Goal: Find specific page/section: Find specific page/section

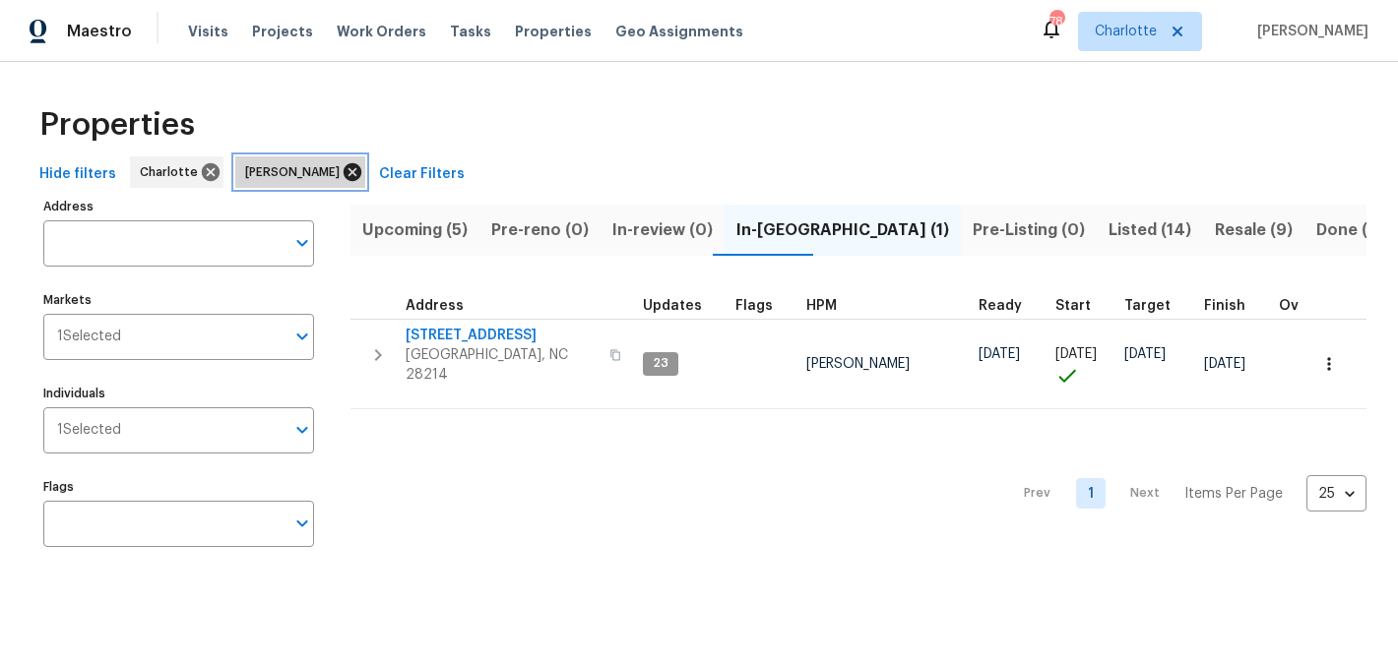
click at [343, 164] on icon at bounding box center [353, 172] width 22 height 22
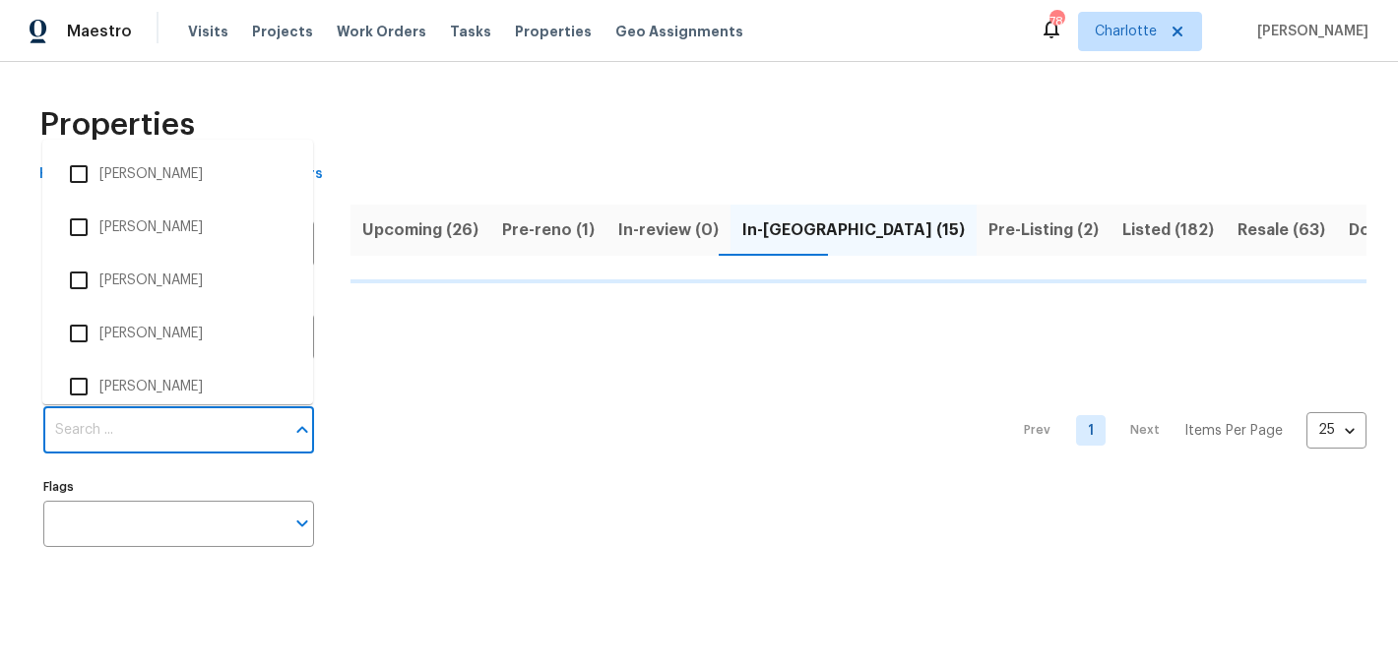
click at [132, 415] on input "Individuals" at bounding box center [163, 430] width 241 height 46
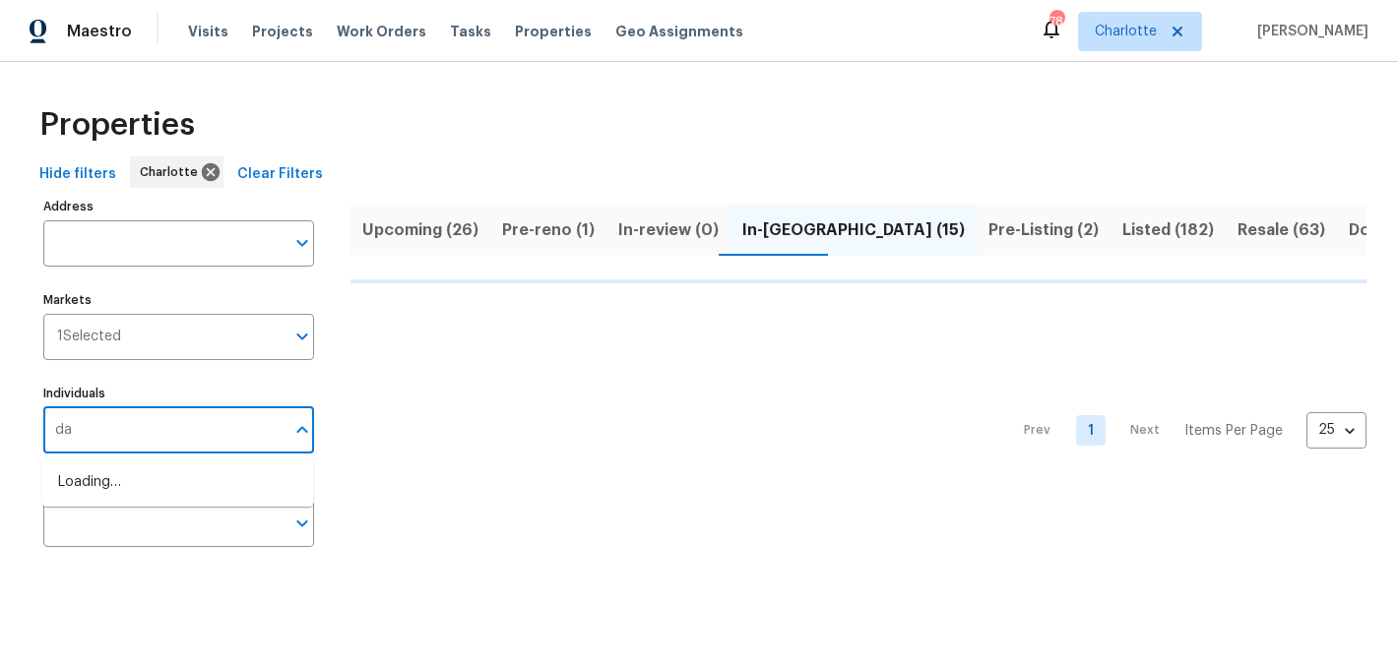
type input "dan"
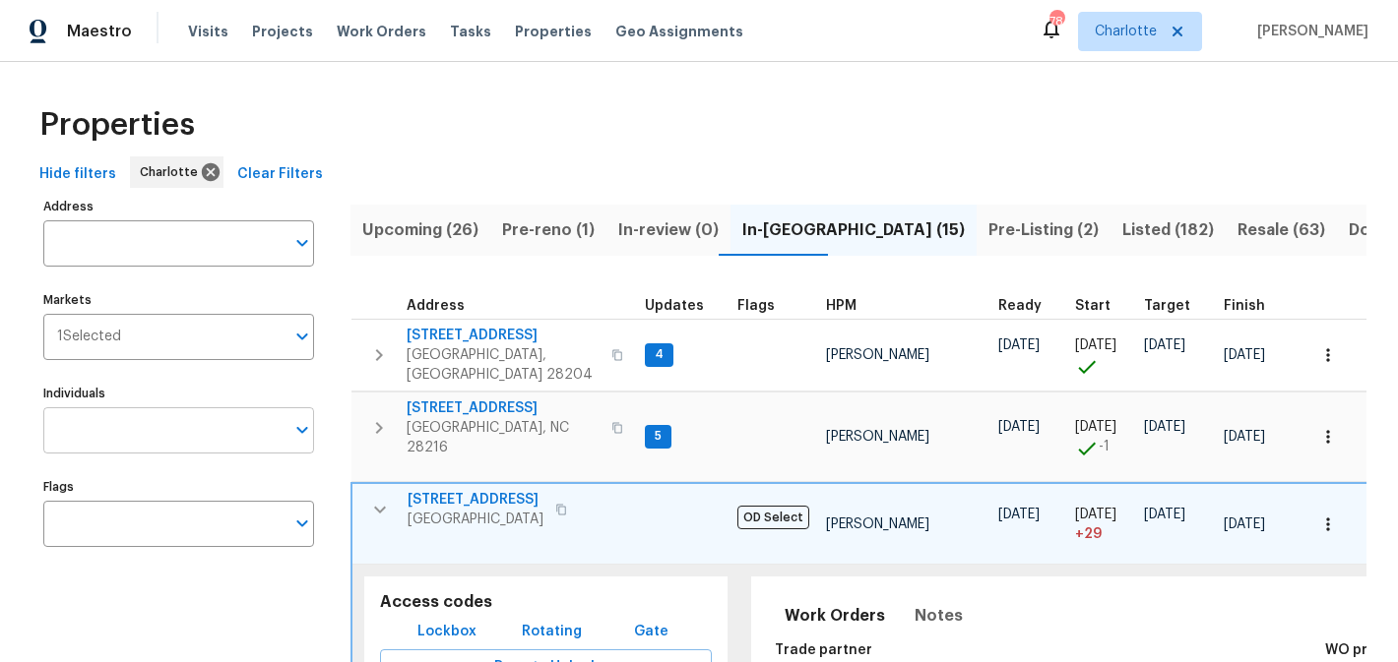
click at [150, 446] on input "Individuals" at bounding box center [163, 430] width 241 height 46
type input "dan"
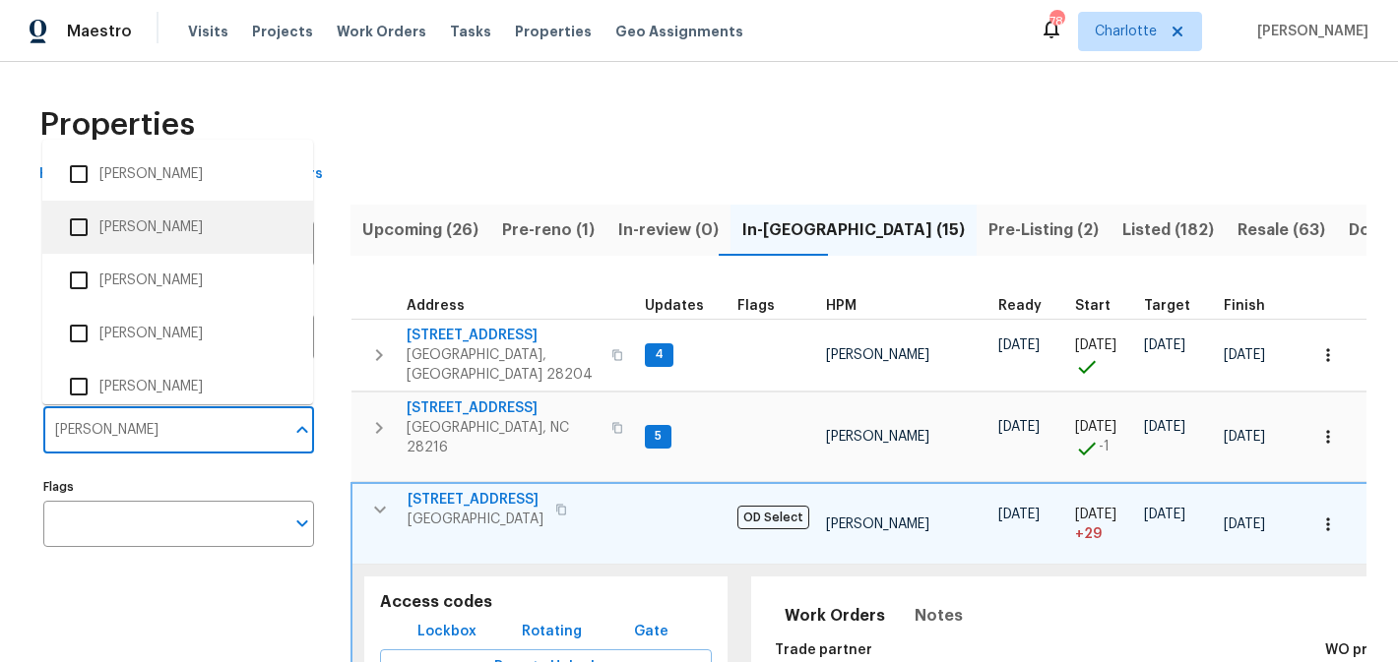
click at [149, 232] on li "Dan Baquero" at bounding box center [177, 227] width 239 height 41
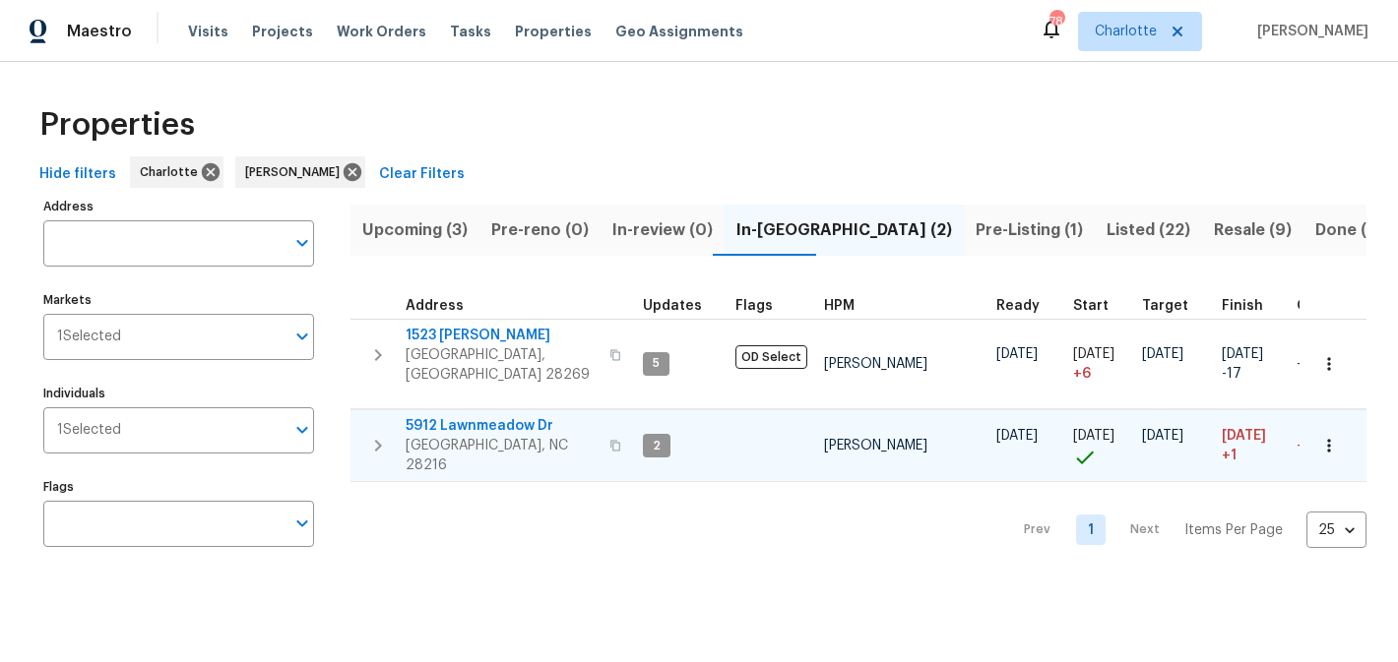
click at [473, 416] on span "5912 Lawnmeadow Dr" at bounding box center [501, 426] width 192 height 20
click at [343, 180] on icon at bounding box center [352, 172] width 18 height 18
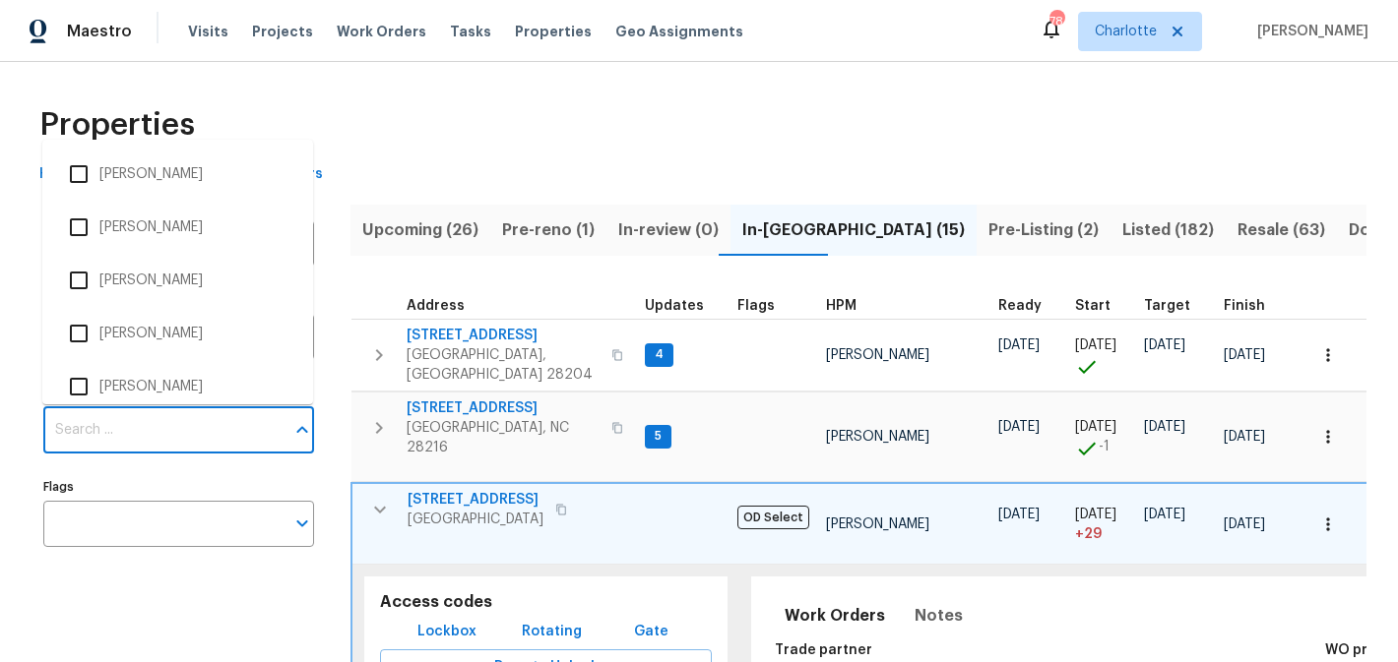
click at [155, 432] on input "Individuals" at bounding box center [163, 430] width 241 height 46
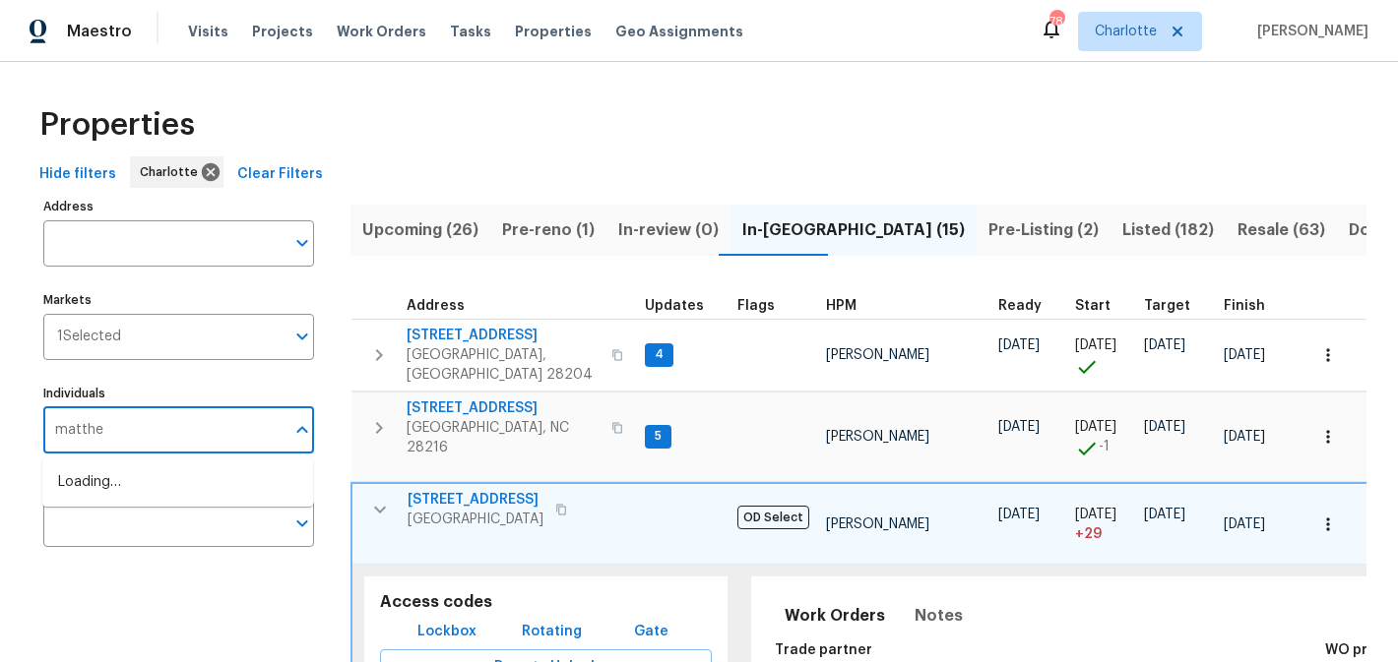
type input "matthew"
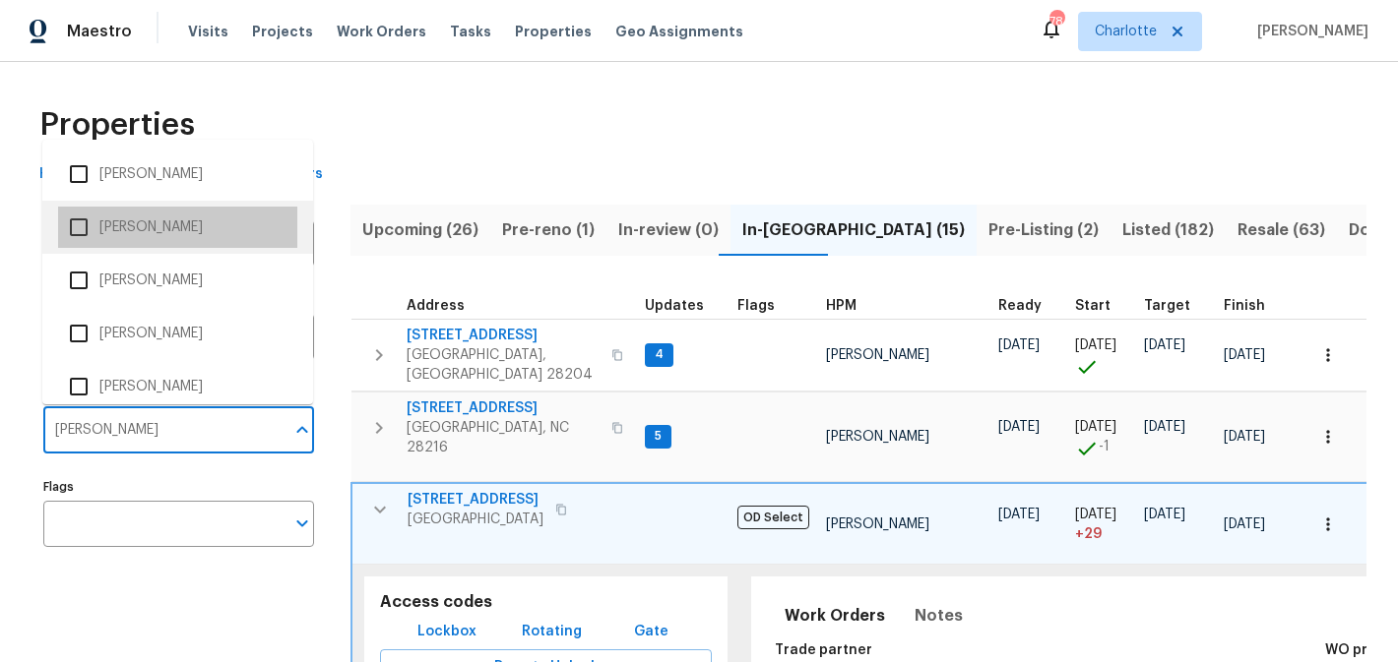
click at [154, 218] on li "[PERSON_NAME]" at bounding box center [177, 227] width 239 height 41
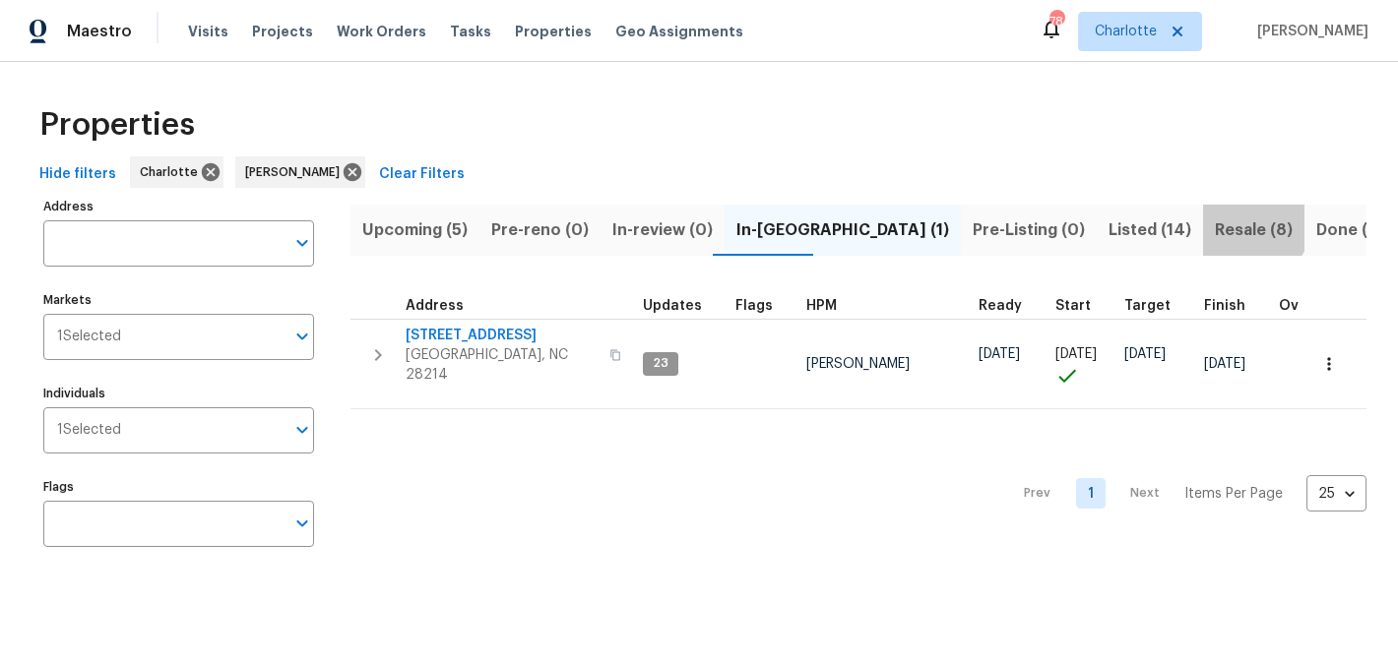
click at [1214, 222] on span "Resale (8)" at bounding box center [1253, 231] width 78 height 28
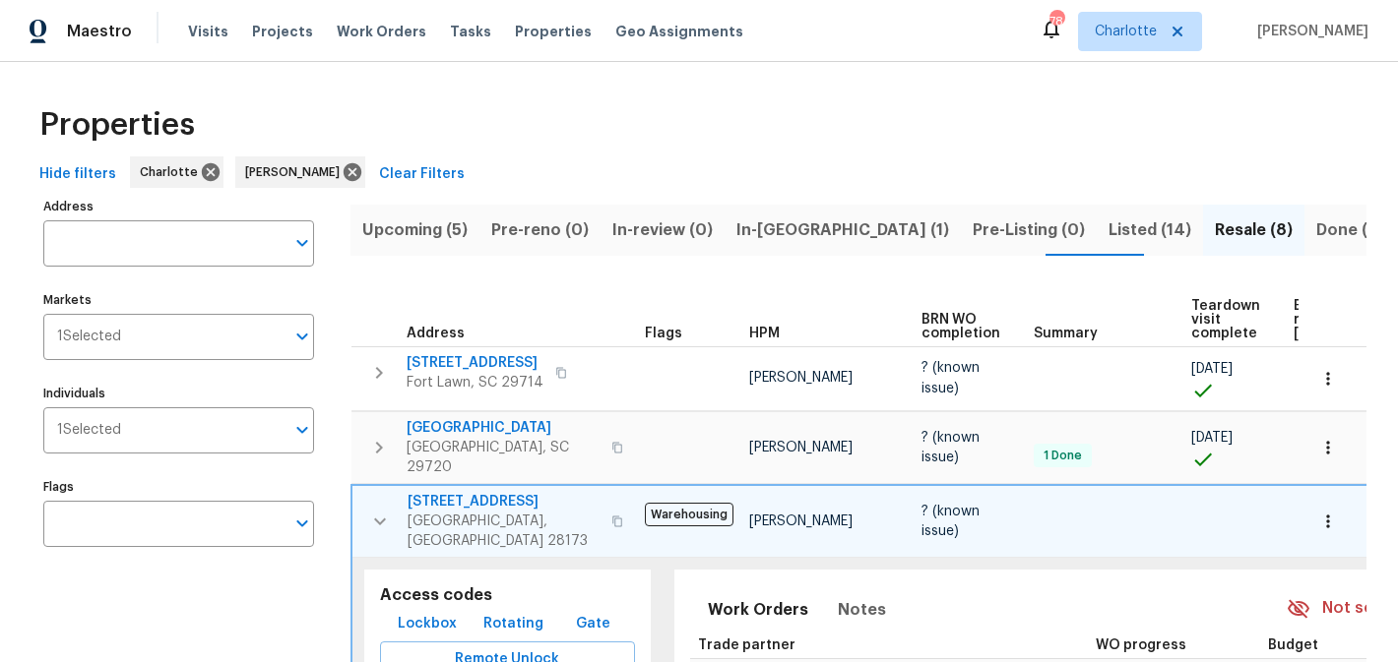
click at [374, 510] on icon "button" at bounding box center [380, 522] width 24 height 24
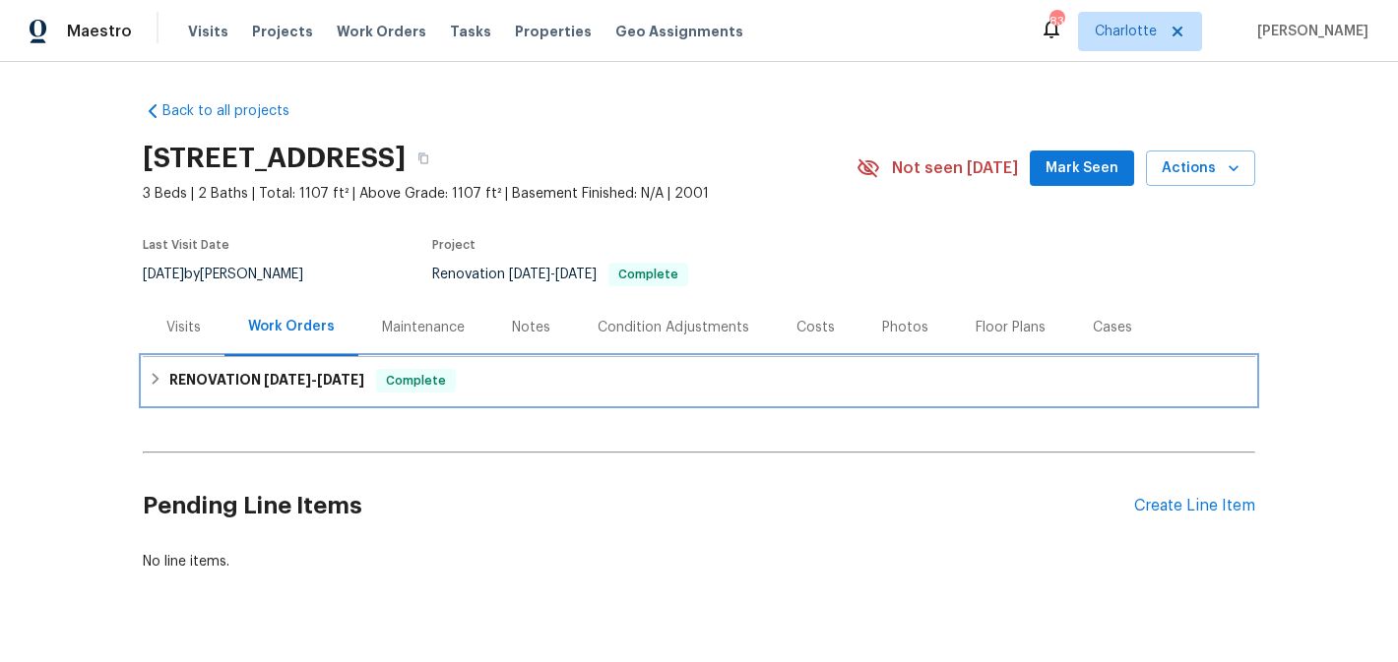
click at [163, 376] on div "RENOVATION [DATE] - [DATE] Complete" at bounding box center [699, 381] width 1100 height 24
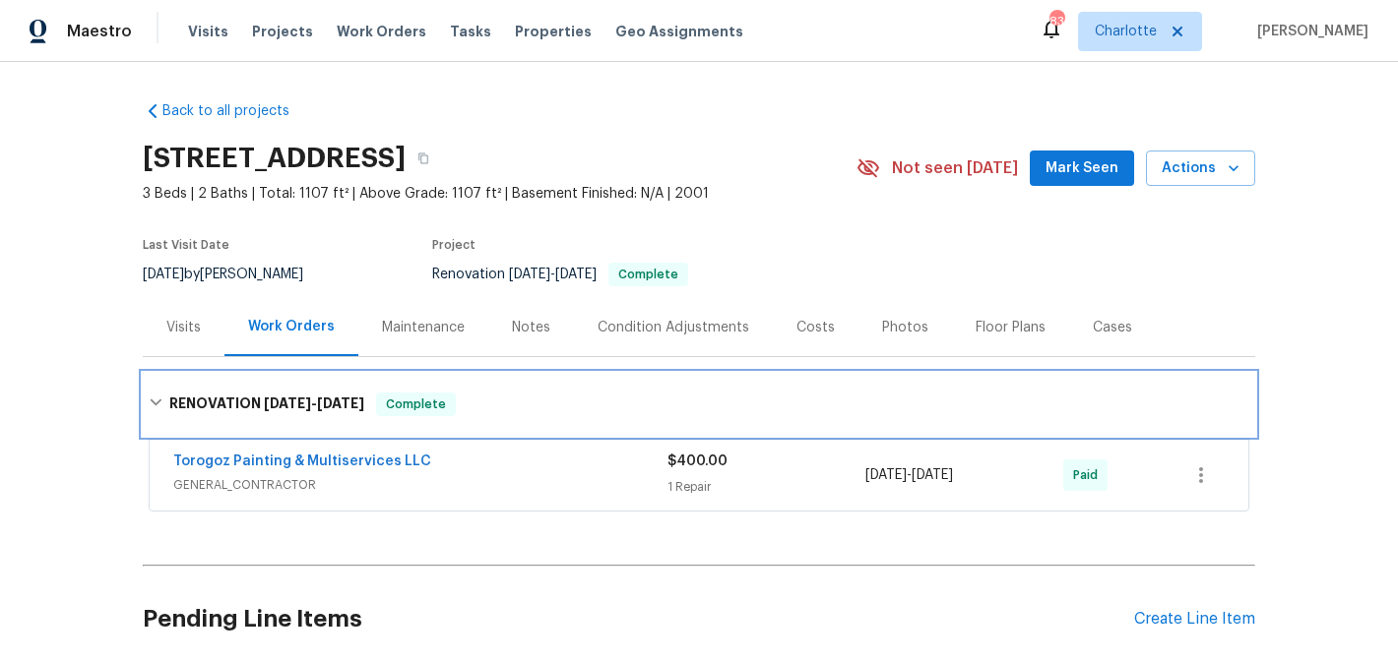
click at [163, 376] on div "RENOVATION [DATE] - [DATE] Complete" at bounding box center [699, 404] width 1112 height 63
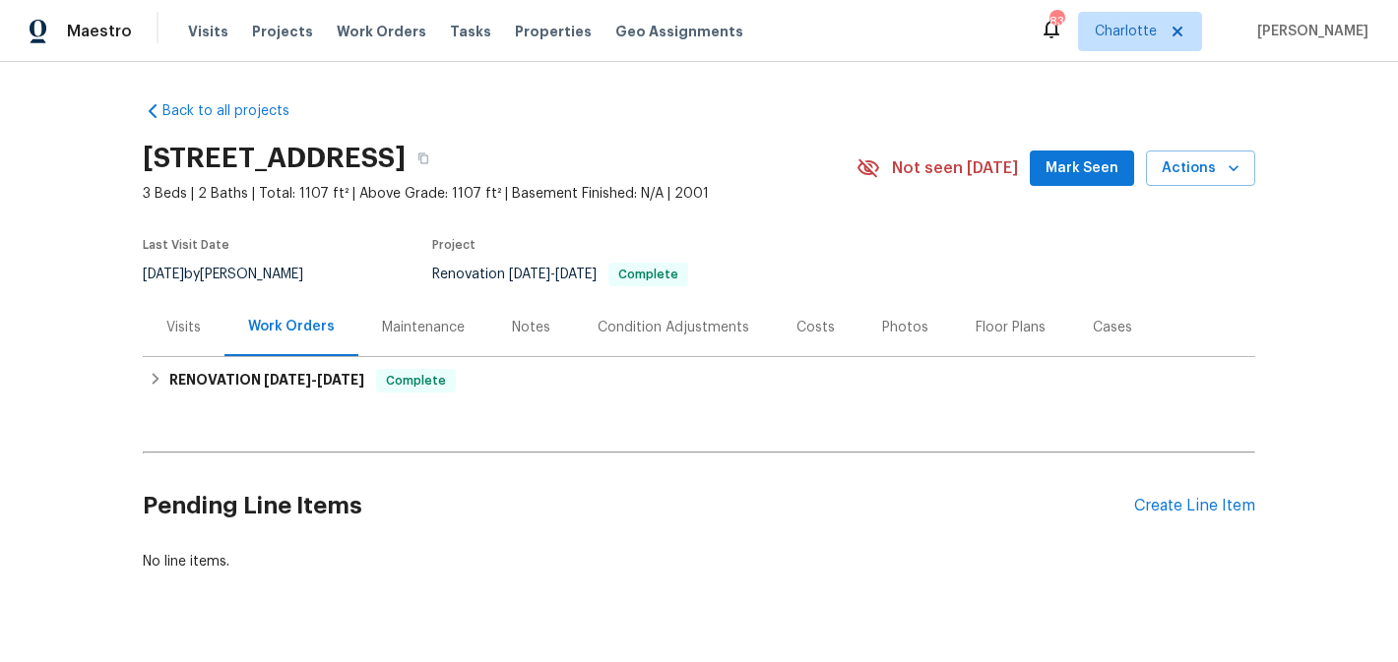
click at [545, 333] on div "Notes" at bounding box center [531, 327] width 86 height 58
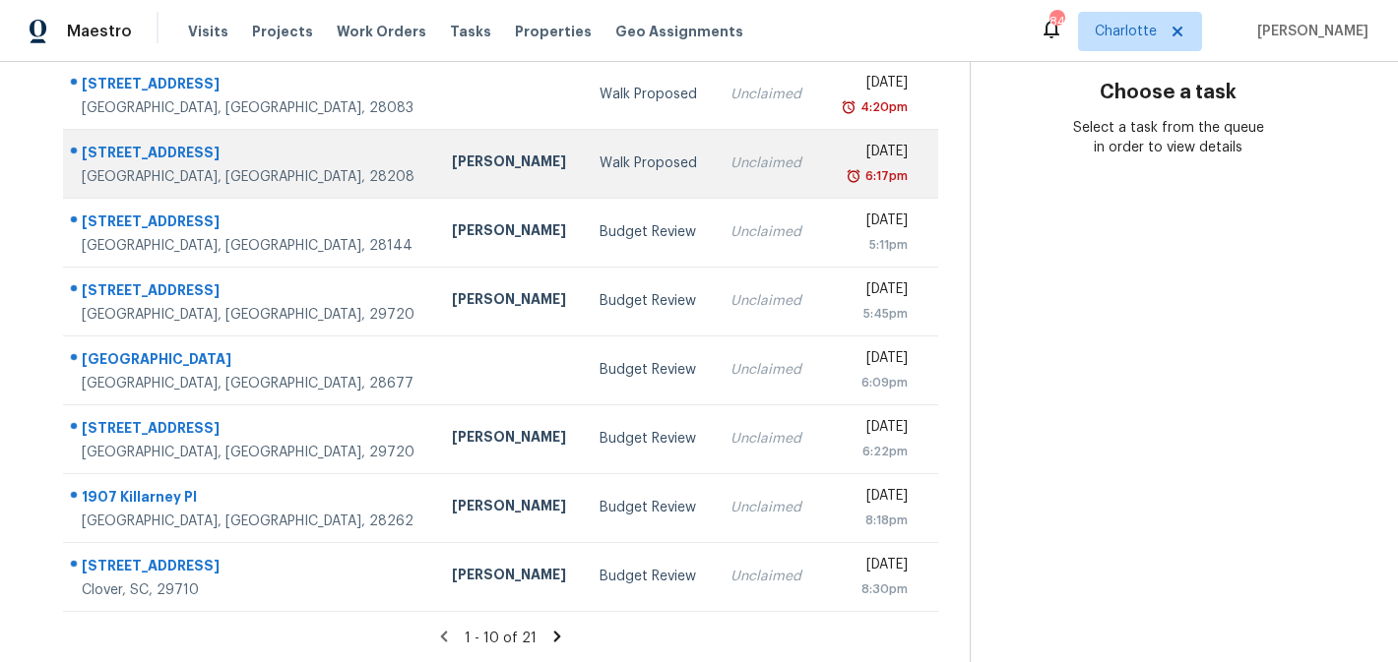
scroll to position [362, 0]
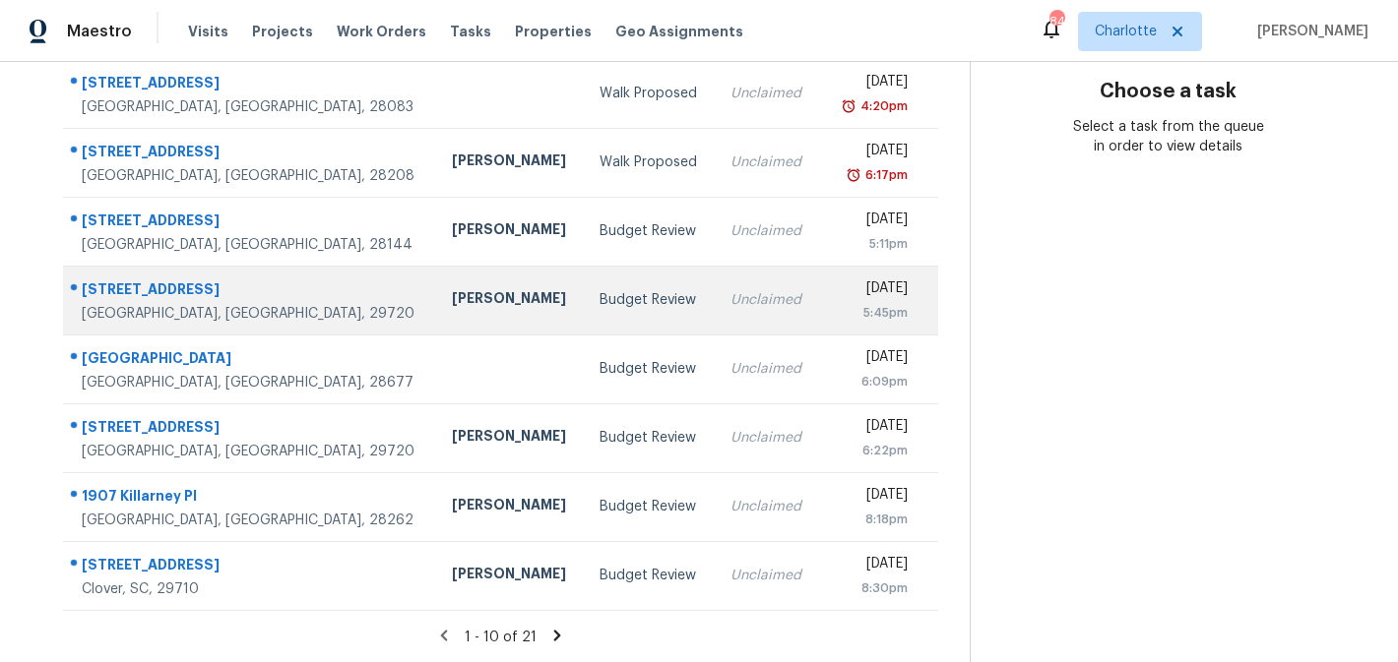
click at [599, 290] on div "Budget Review" at bounding box center [648, 300] width 99 height 20
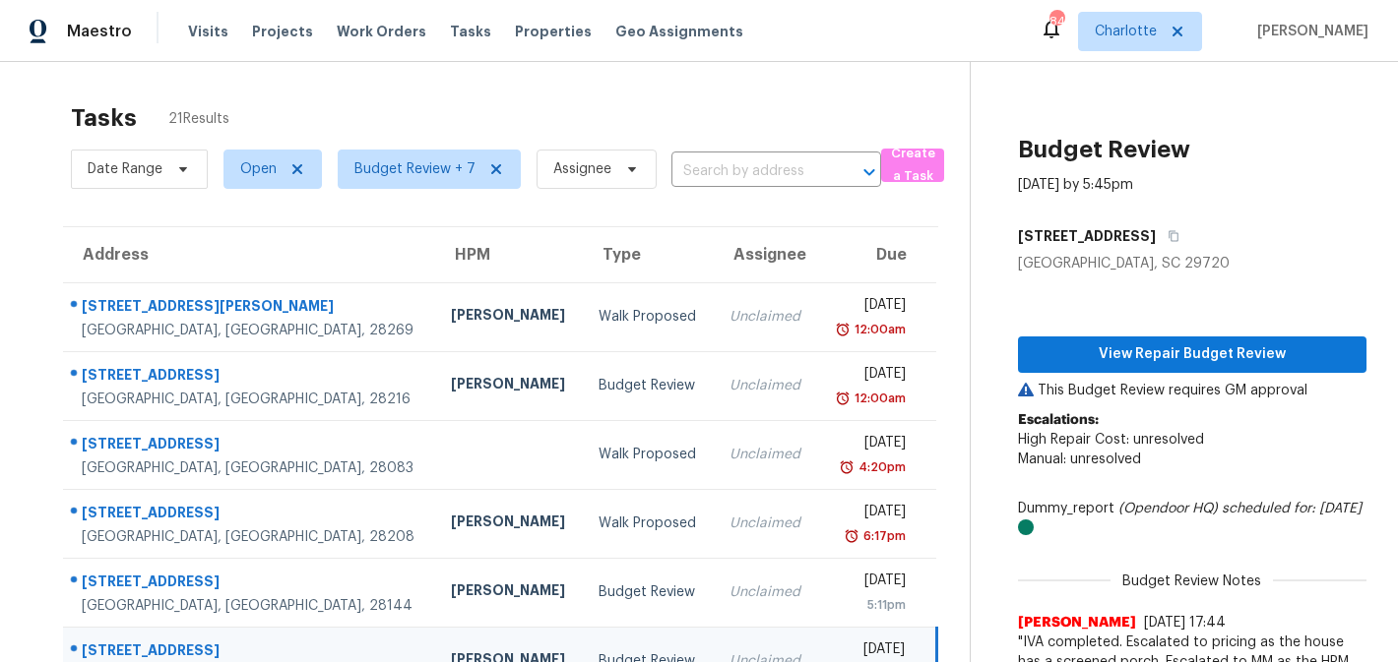
scroll to position [0, 0]
